Goal: Check status: Check status

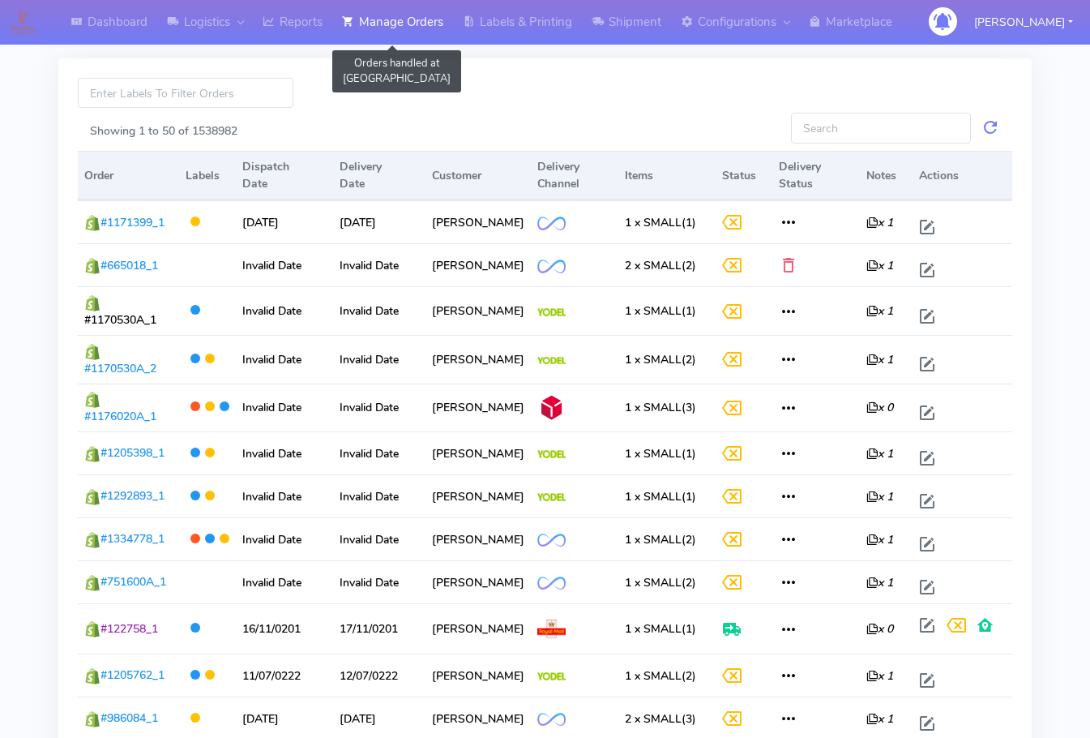
click at [376, 21] on link "Manage Orders" at bounding box center [392, 22] width 121 height 45
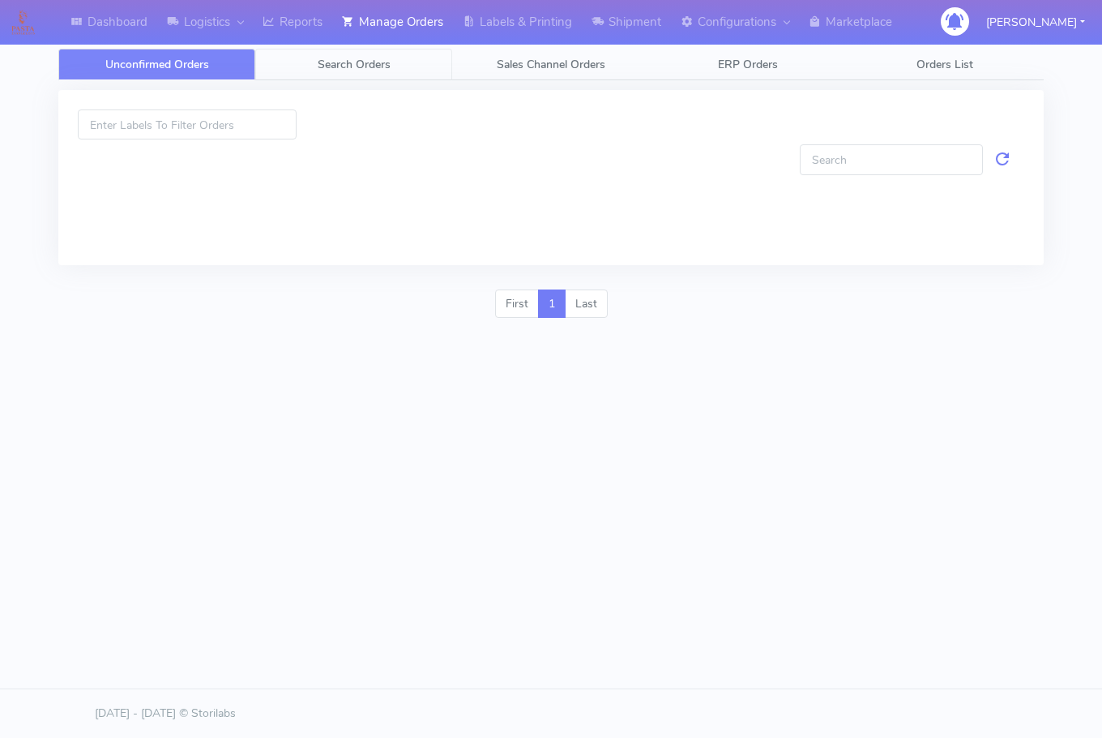
click at [368, 59] on span "Search Orders" at bounding box center [354, 64] width 73 height 15
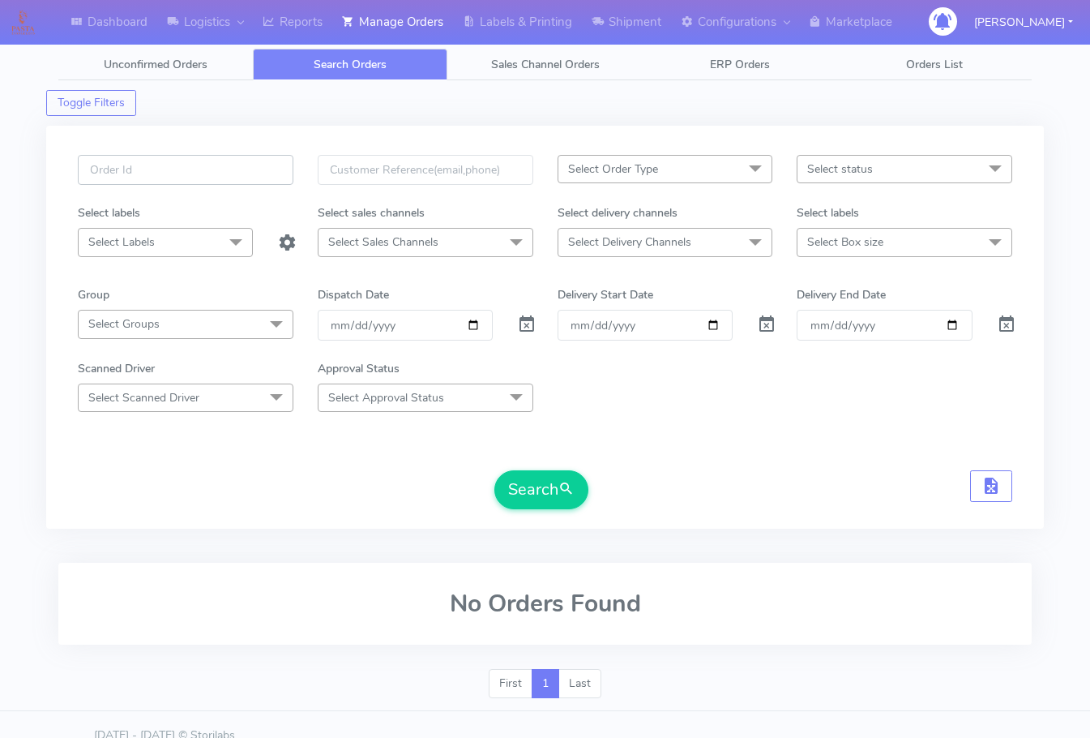
click at [195, 175] on input "text" at bounding box center [186, 170] width 216 height 30
paste input "1624492"
type input "1624492"
click at [524, 331] on span at bounding box center [526, 327] width 19 height 15
drag, startPoint x: 568, startPoint y: 489, endPoint x: 570, endPoint y: 479, distance: 9.9
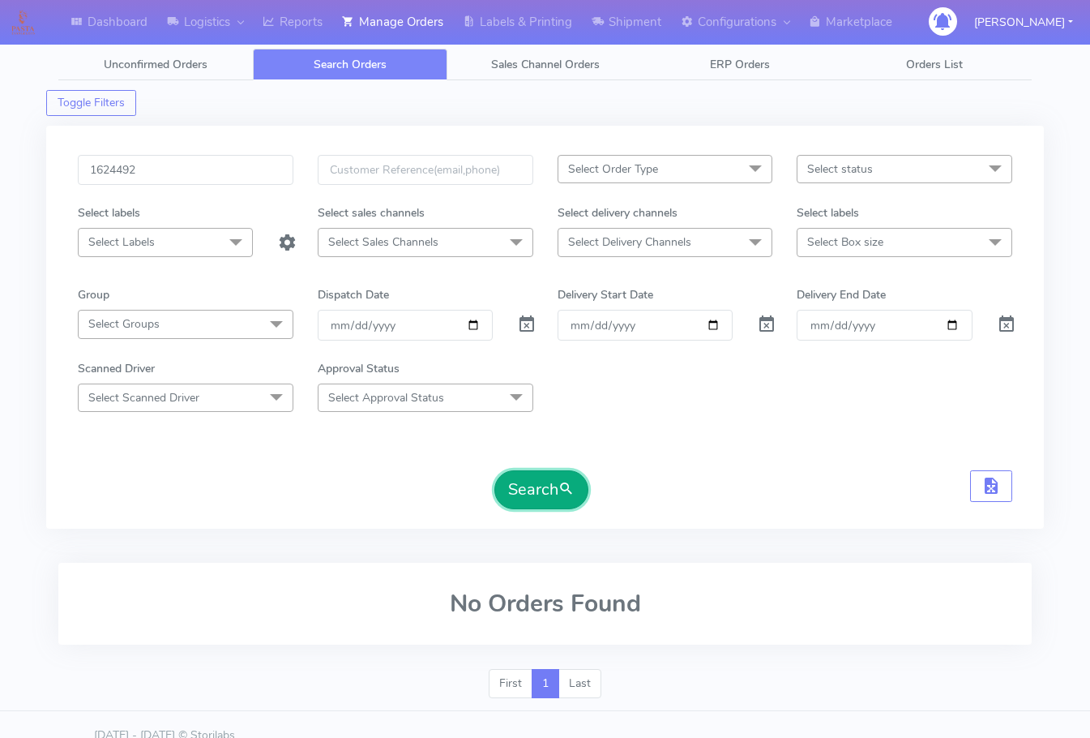
click at [568, 487] on span "submit" at bounding box center [566, 489] width 16 height 22
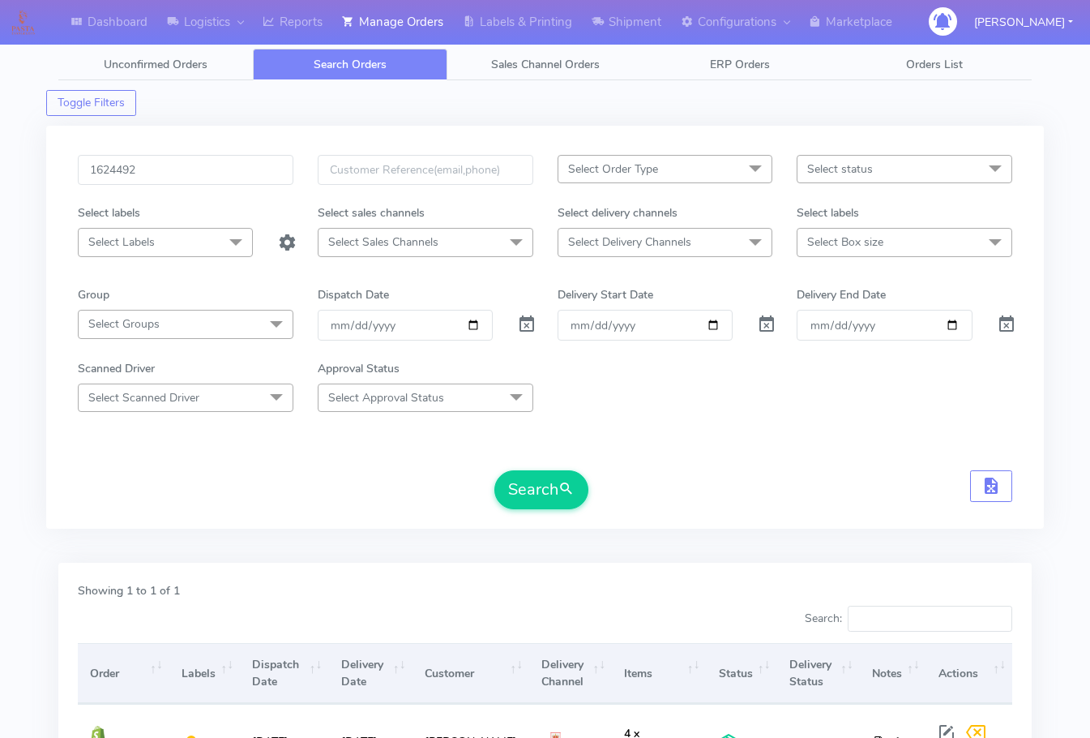
click at [203, 153] on div "1624492 Select Order Type Select All MEALS ATAVI One Off Pasta Club Gift Kit Ev…" at bounding box center [545, 327] width 998 height 403
click at [233, 171] on input "1624492" at bounding box center [186, 170] width 216 height 30
paste input "336"
click at [564, 487] on span "submit" at bounding box center [566, 489] width 16 height 22
click at [183, 165] on input "1623362" at bounding box center [186, 170] width 216 height 30
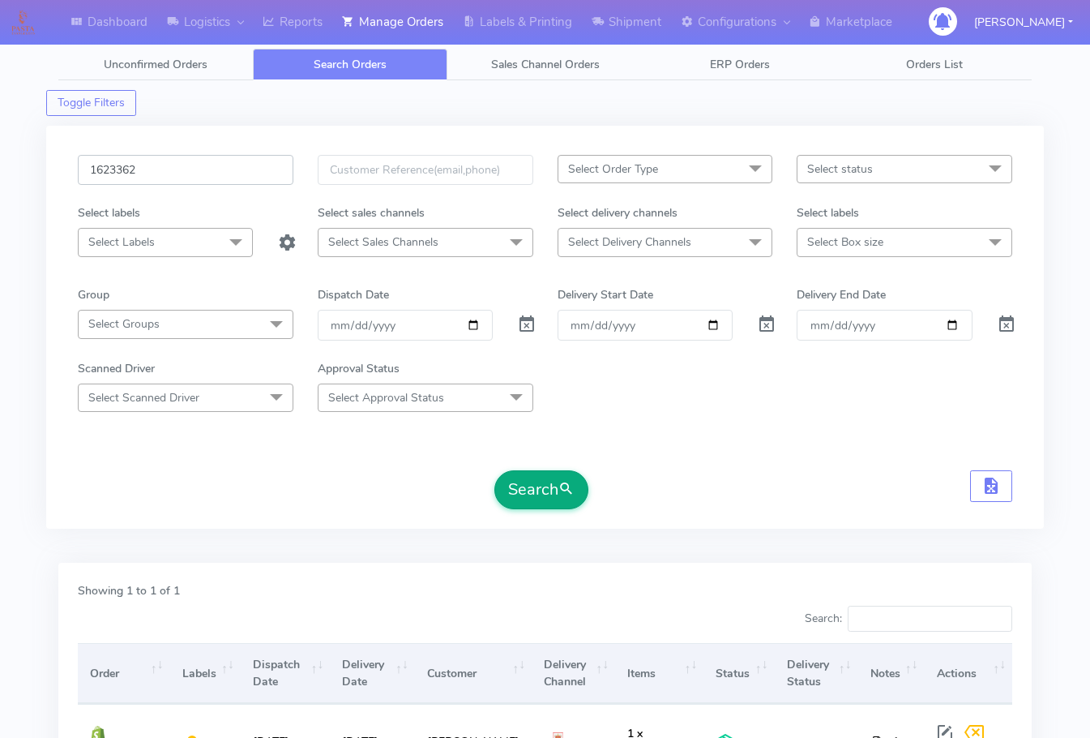
paste input "4596"
click at [571, 494] on span "submit" at bounding box center [566, 489] width 16 height 22
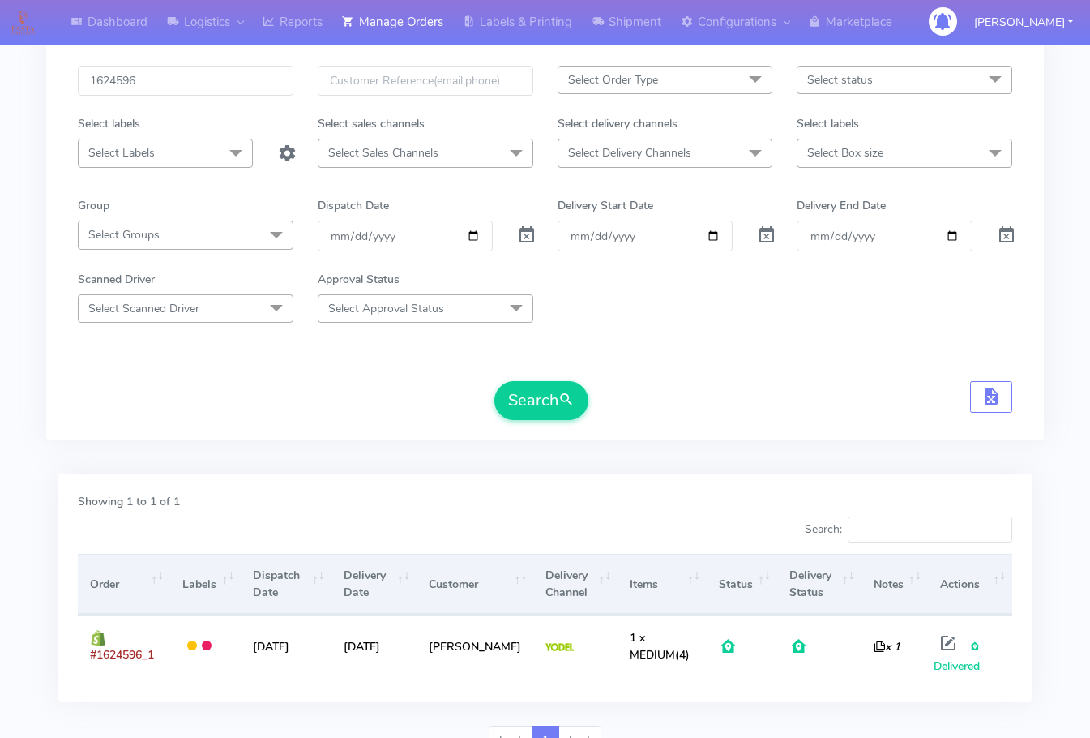
scroll to position [5, 0]
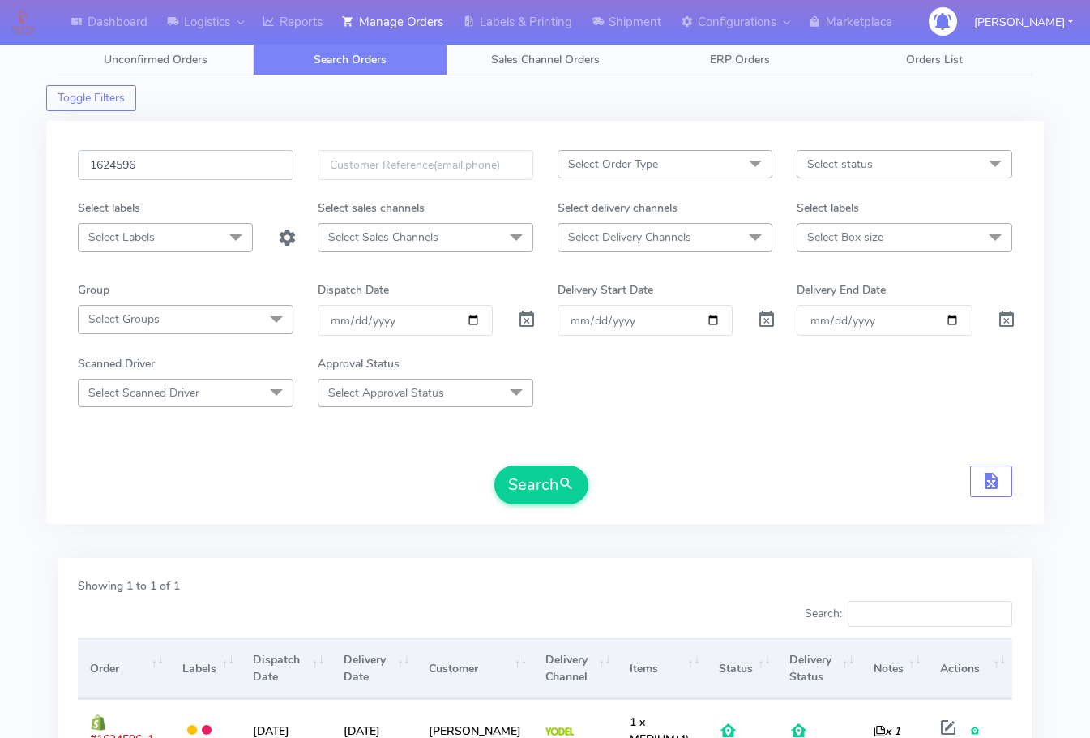
drag, startPoint x: 165, startPoint y: 160, endPoint x: 277, endPoint y: 258, distance: 148.7
click at [169, 160] on input "1624596" at bounding box center [186, 165] width 216 height 30
paste input "2198"
type input "1622198"
drag, startPoint x: 537, startPoint y: 493, endPoint x: 616, endPoint y: 468, distance: 83.1
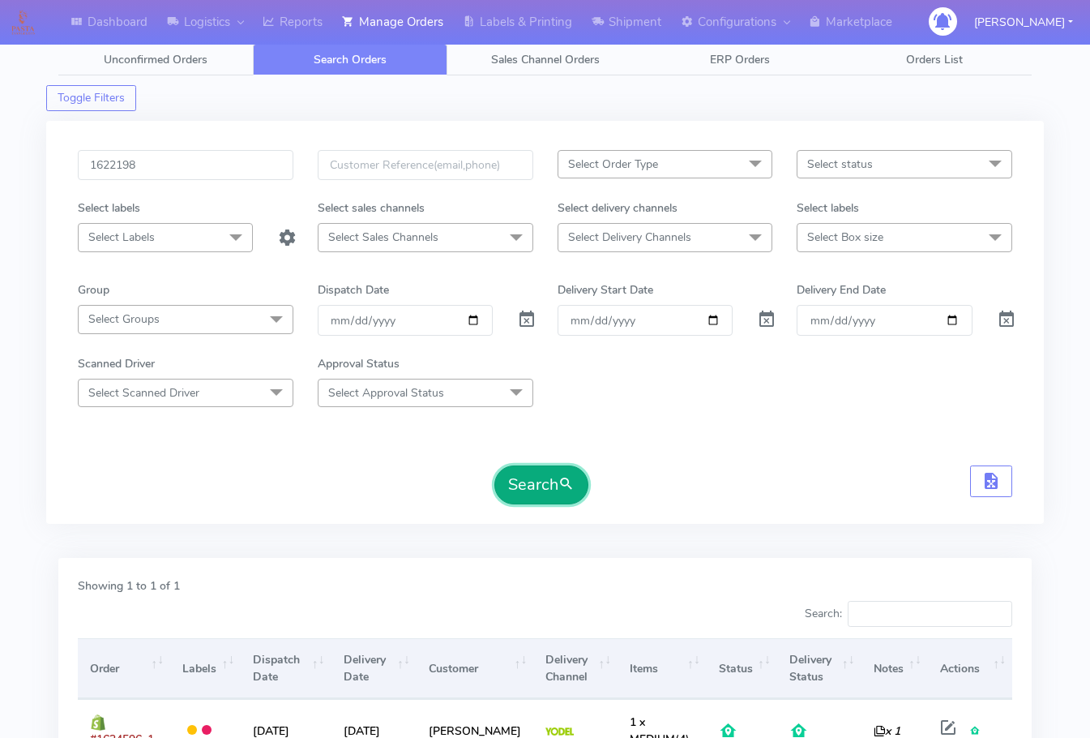
click at [537, 491] on button "Search" at bounding box center [541, 484] width 94 height 39
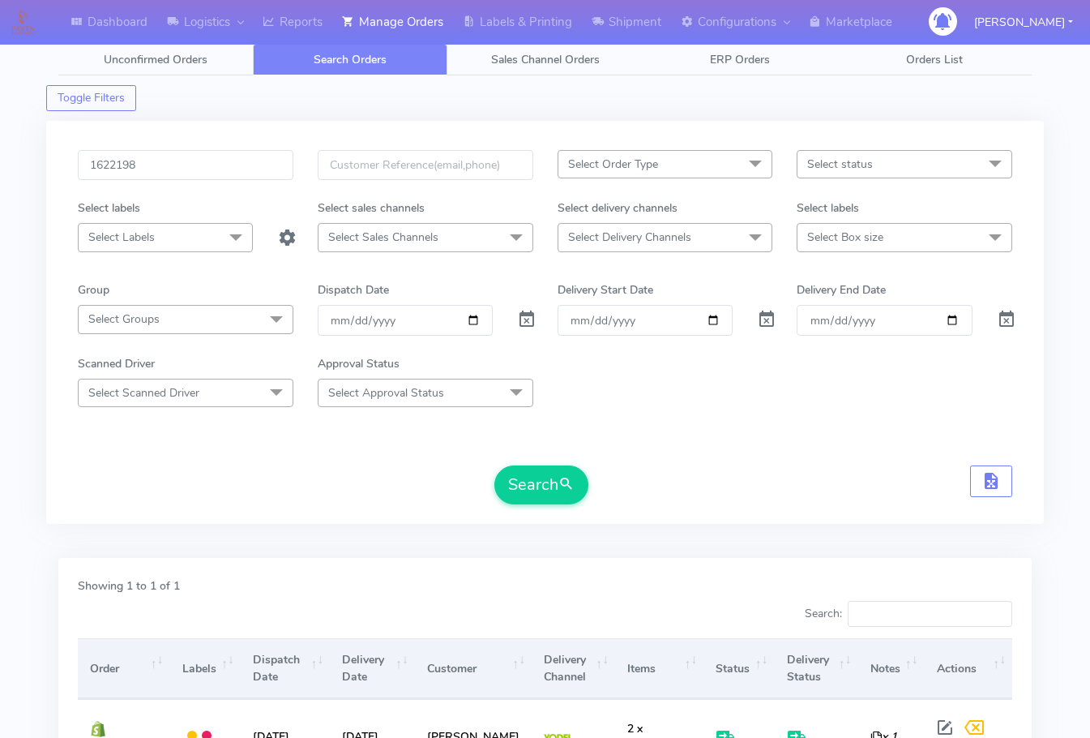
click at [100, 531] on div "1622198 Select Order Type Select All MEALS ATAVI One Off Pasta Club Gift Kit Ev…" at bounding box center [545, 329] width 998 height 437
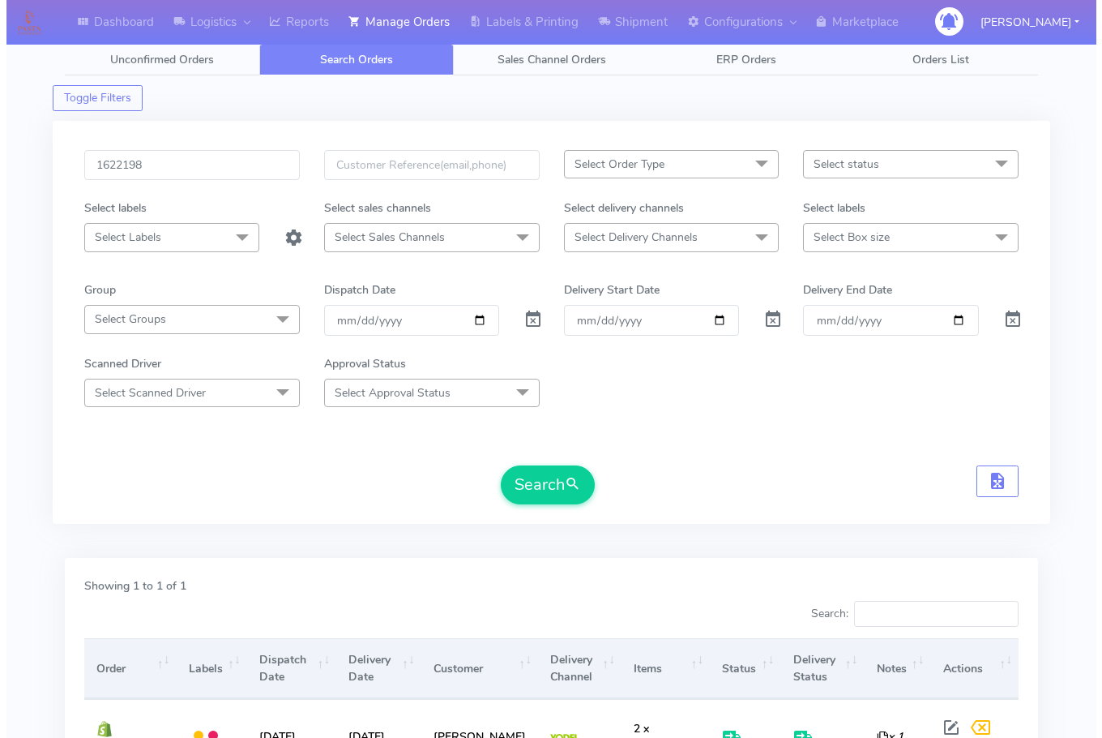
scroll to position [179, 0]
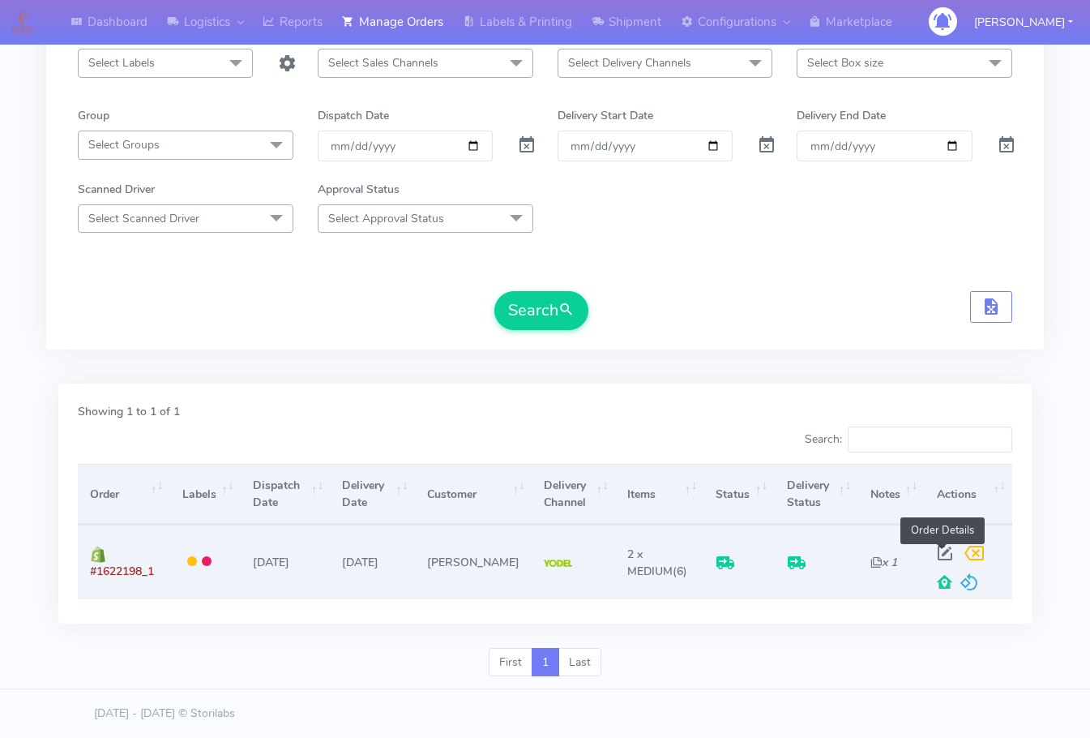
click at [938, 556] on span at bounding box center [944, 556] width 29 height 15
select select "5"
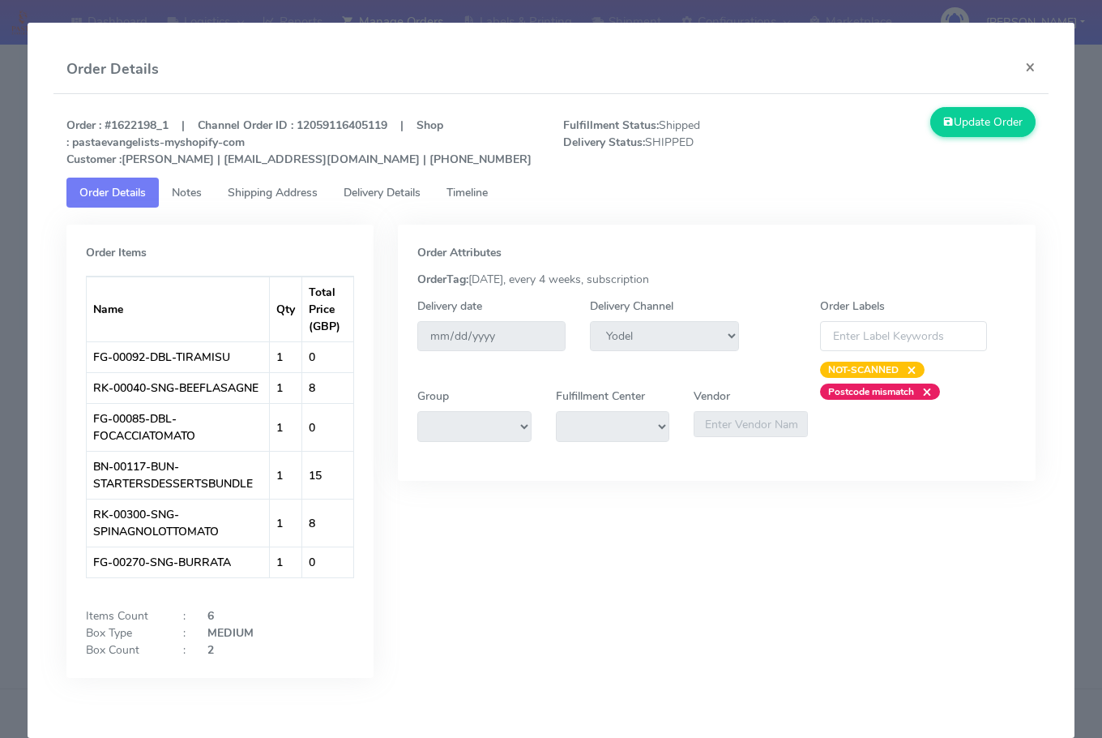
click at [255, 194] on span "Shipping Address" at bounding box center [273, 192] width 90 height 15
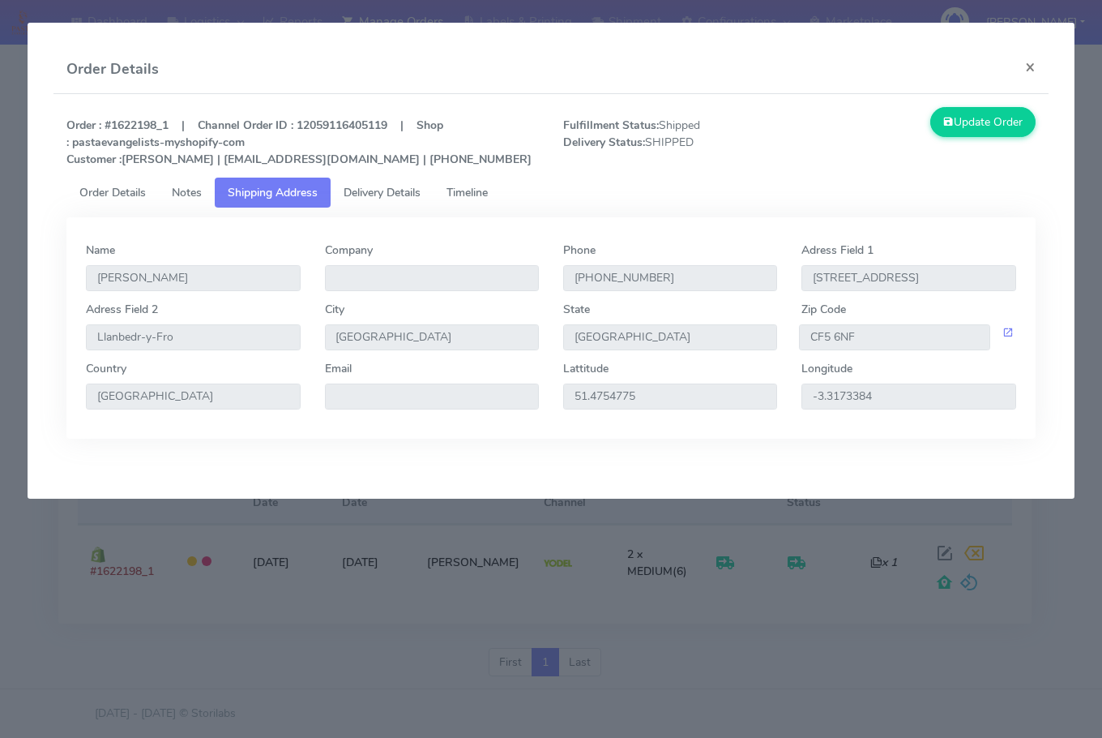
click at [358, 193] on span "Delivery Details" at bounding box center [382, 192] width 77 height 15
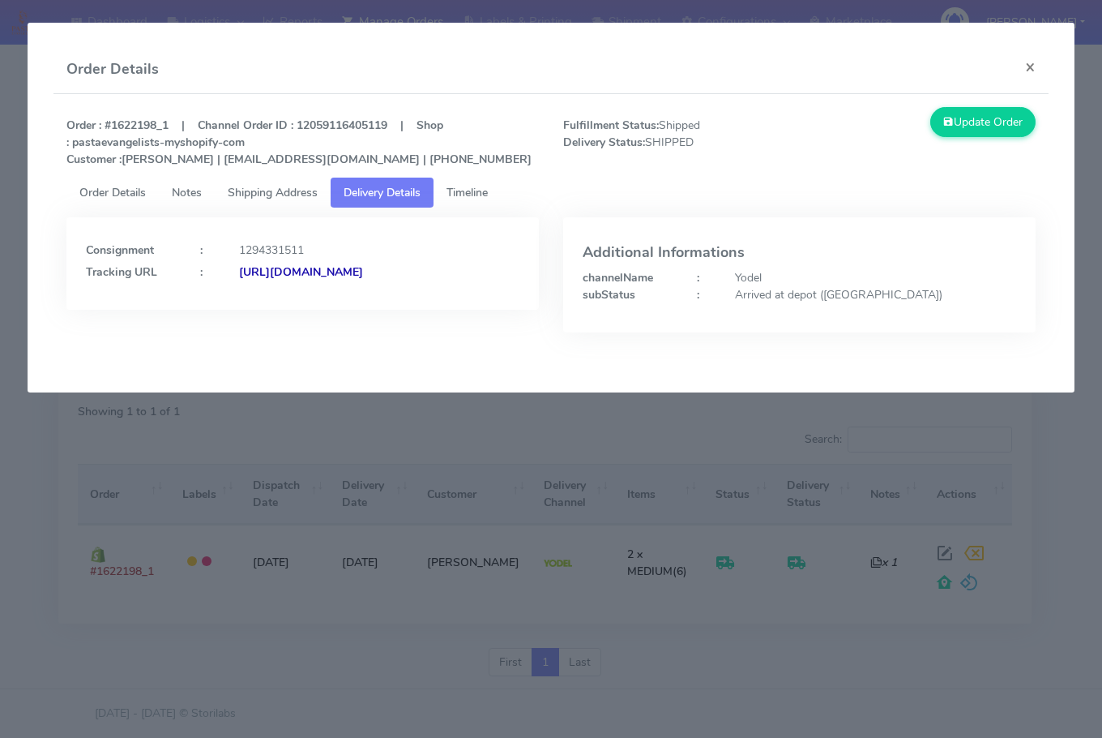
drag, startPoint x: 438, startPoint y: 294, endPoint x: 263, endPoint y: 344, distance: 181.1
click at [263, 344] on div "Consignment : 1294331511 Tracking URL : [URL][DOMAIN_NAME]" at bounding box center [302, 286] width 497 height 139
copy strong "JJD0002249960895930"
